Goal: Task Accomplishment & Management: Use online tool/utility

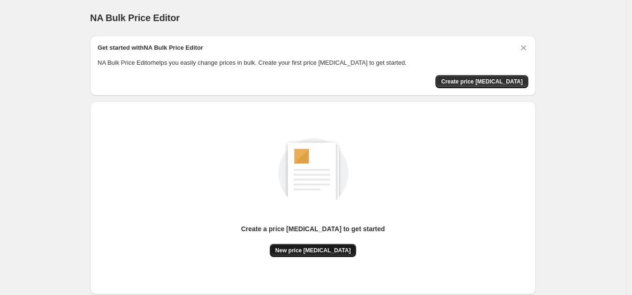
click at [330, 251] on span "New price [MEDICAL_DATA]" at bounding box center [313, 251] width 76 height 8
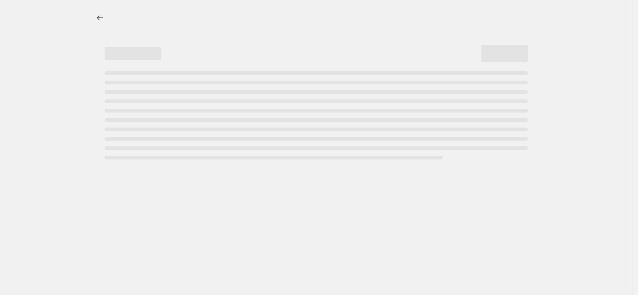
select select "percentage"
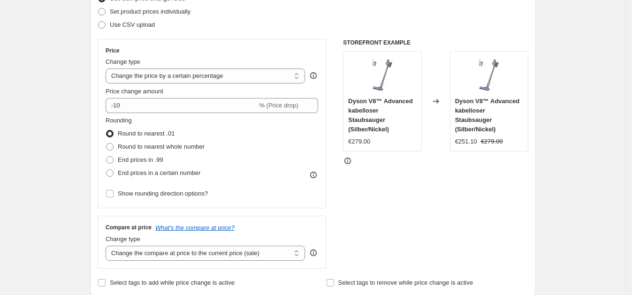
scroll to position [132, 0]
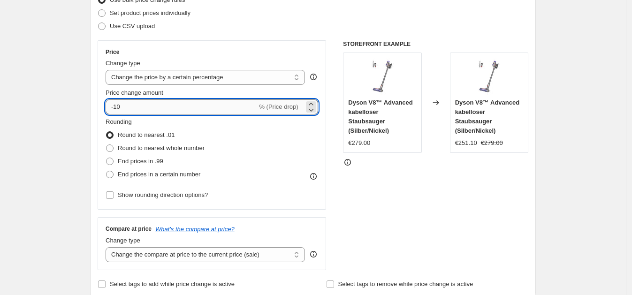
click at [148, 109] on input "-10" at bounding box center [181, 106] width 151 height 15
type input "-1"
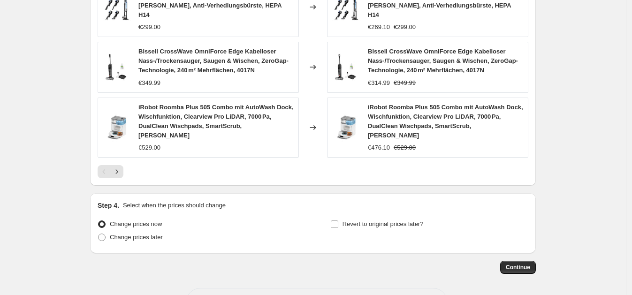
scroll to position [713, 0]
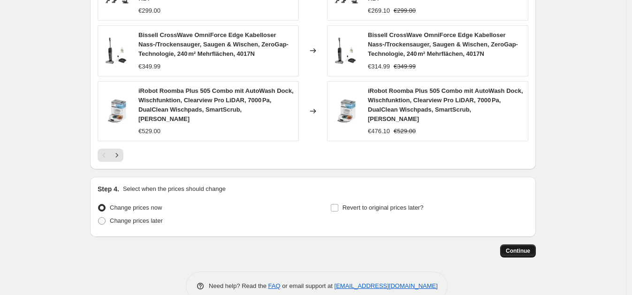
type input "-30"
click at [514, 247] on span "Continue" at bounding box center [518, 251] width 24 height 8
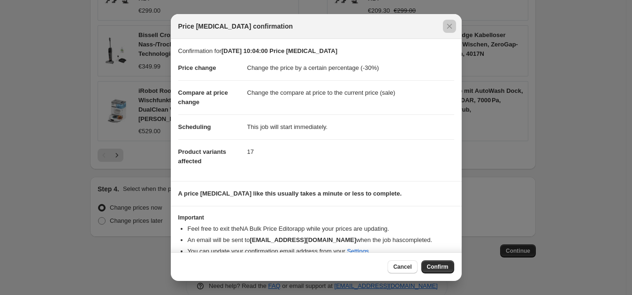
click at [579, 194] on div at bounding box center [316, 147] width 632 height 295
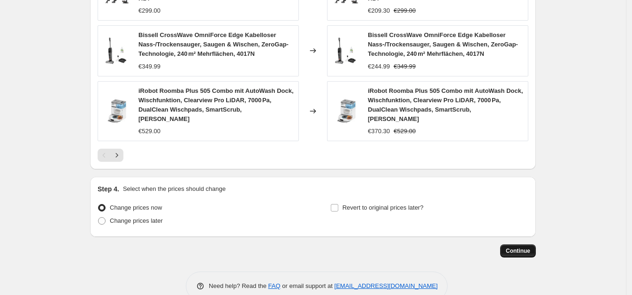
click at [515, 247] on span "Continue" at bounding box center [518, 251] width 24 height 8
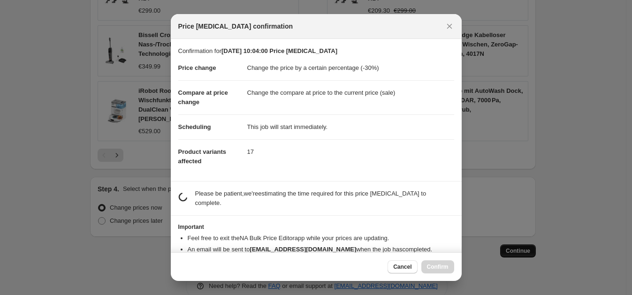
scroll to position [0, 0]
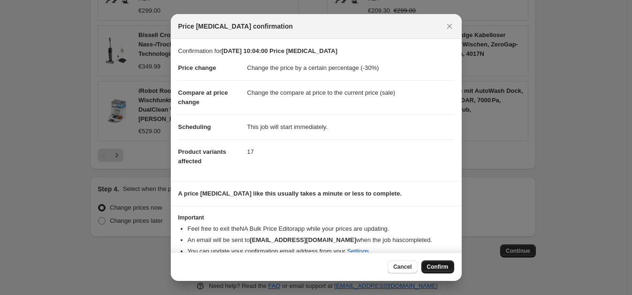
click at [439, 260] on button "Confirm" at bounding box center [437, 266] width 33 height 13
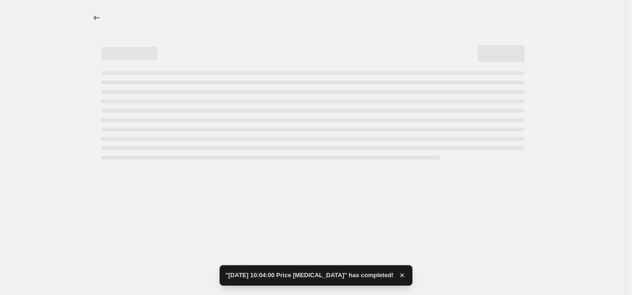
select select "percentage"
